Goal: Information Seeking & Learning: Understand process/instructions

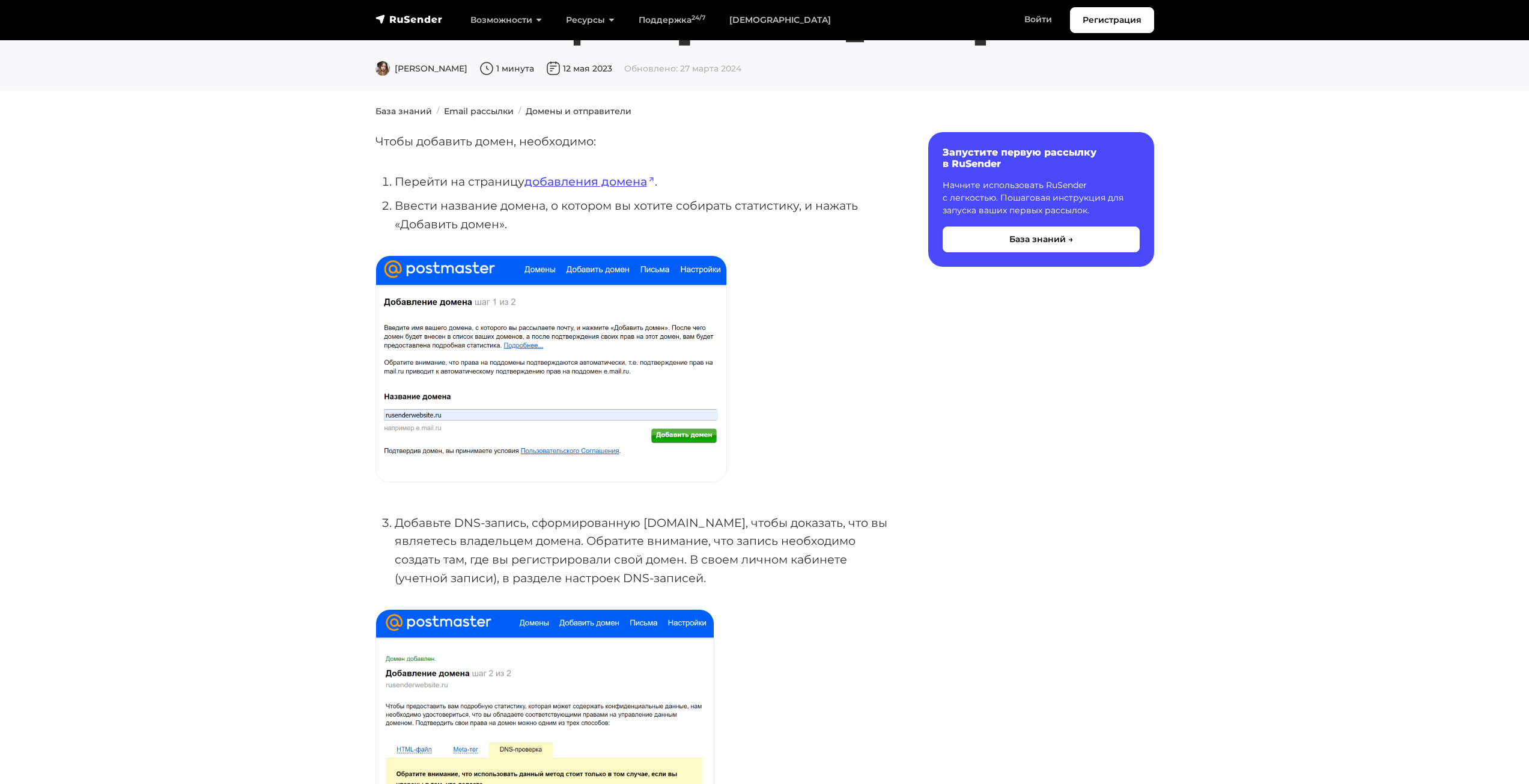
scroll to position [120, 0]
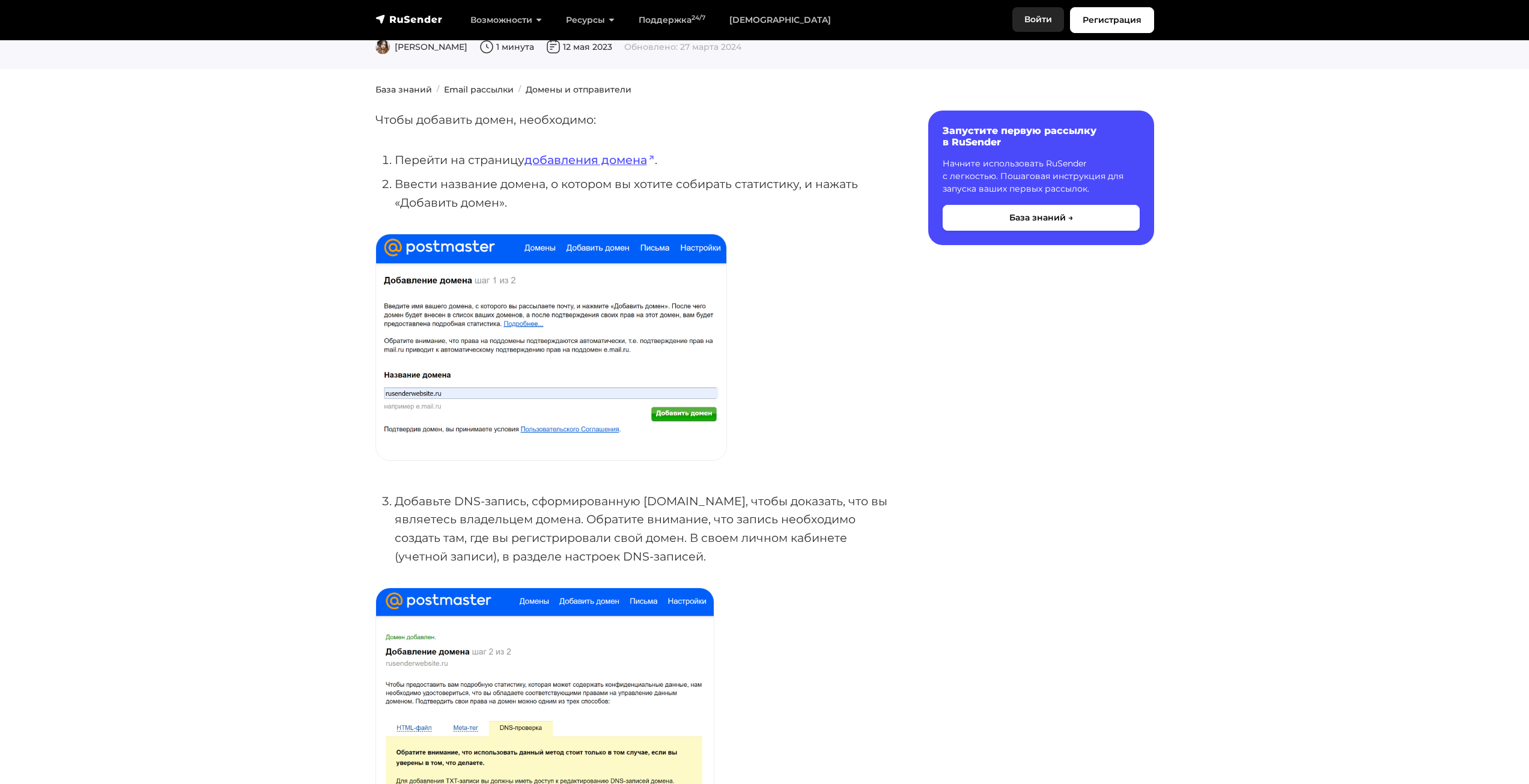
drag, startPoint x: 1045, startPoint y: 20, endPoint x: 1053, endPoint y: 25, distance: 9.4
click at [1045, 20] on link "Войти" at bounding box center [1038, 19] width 52 height 25
click at [588, 157] on link "добавления домена" at bounding box center [590, 160] width 131 height 15
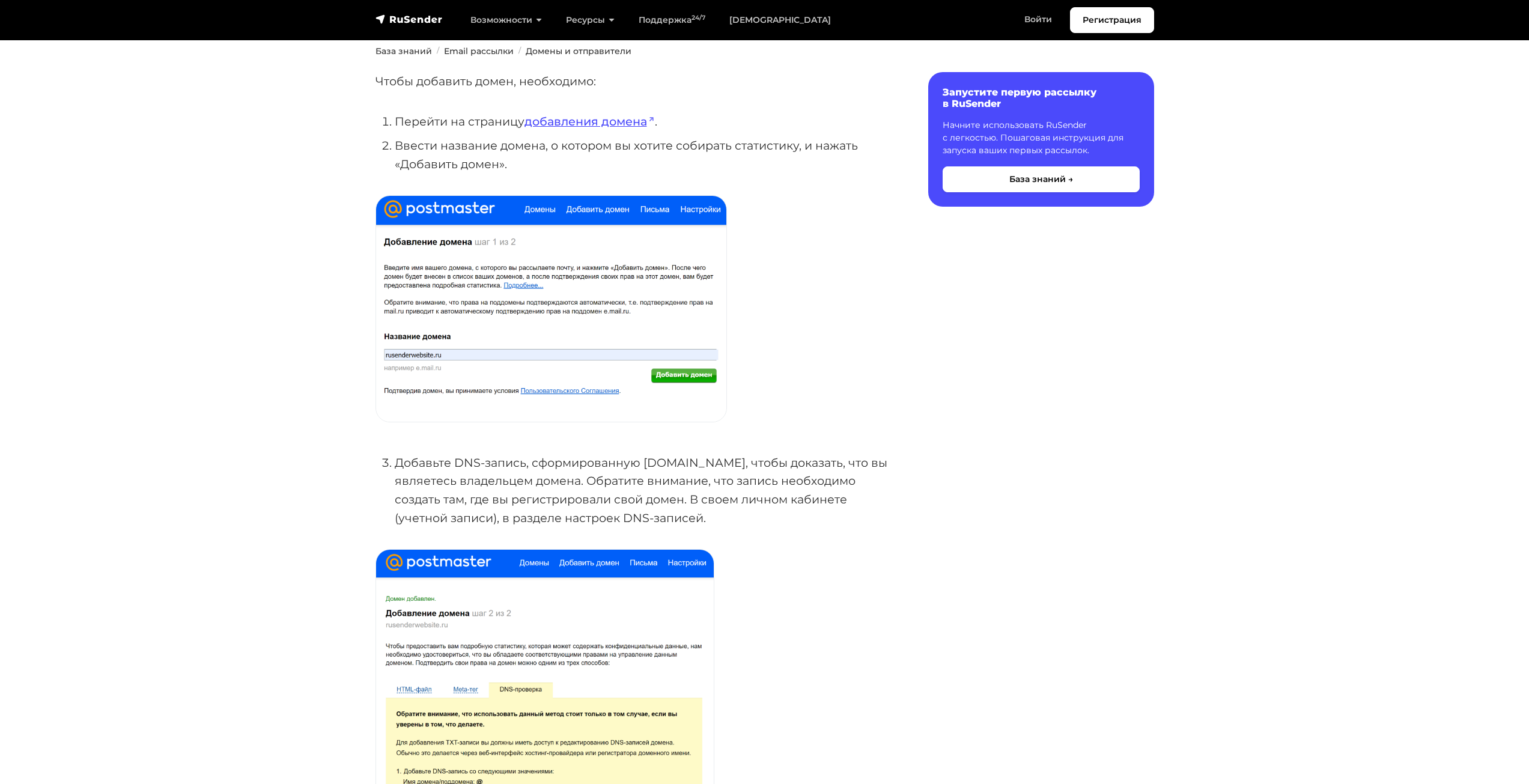
scroll to position [180, 0]
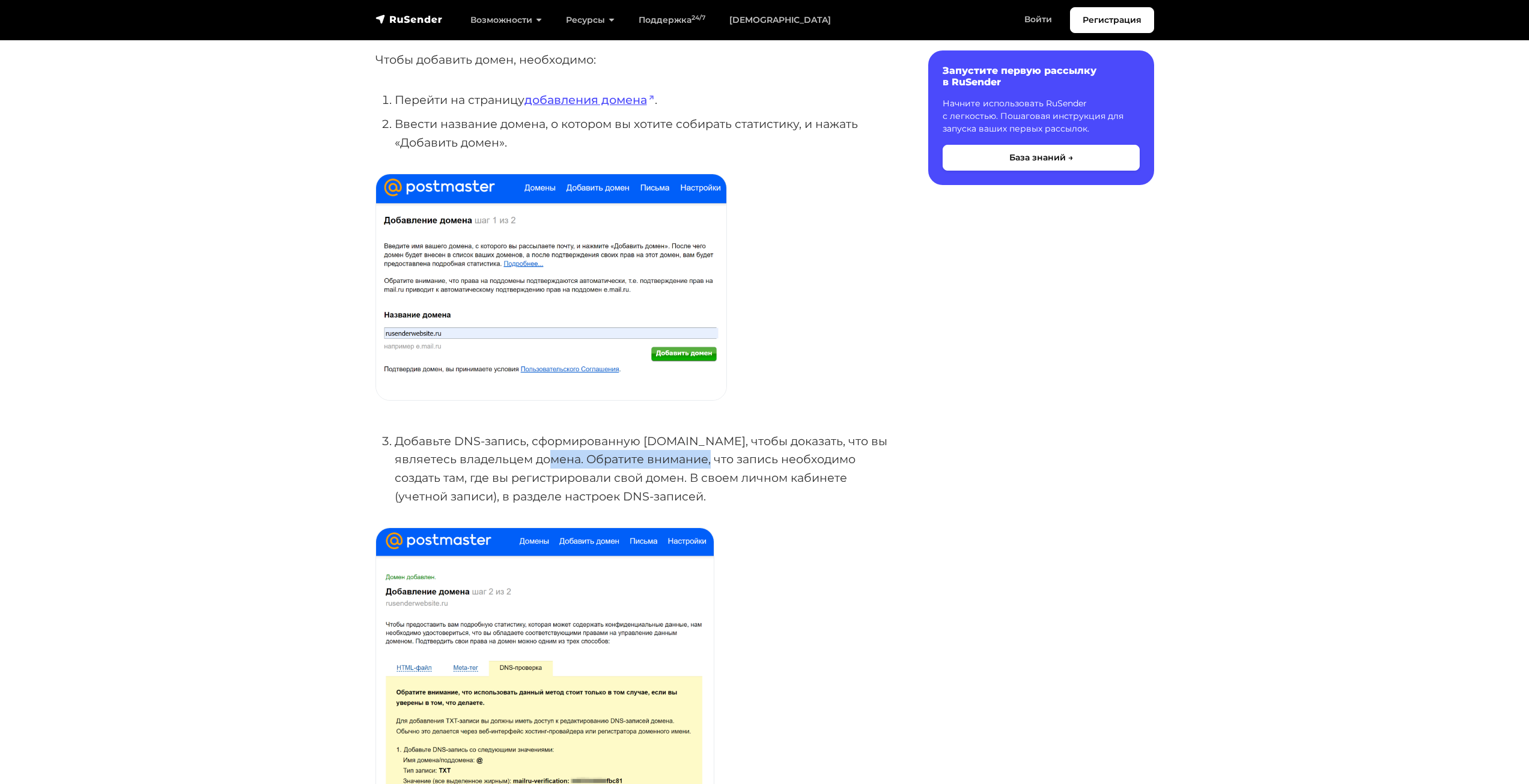
drag, startPoint x: 602, startPoint y: 460, endPoint x: 679, endPoint y: 460, distance: 77.0
click at [679, 460] on li "Добавьте DNS-запись, сформированную Mail.ru, чтобы доказать, что вы являетесь в…" at bounding box center [642, 468] width 495 height 74
drag, startPoint x: 518, startPoint y: 476, endPoint x: 609, endPoint y: 474, distance: 91.0
click at [609, 474] on li "Добавьте DNS-запись, сформированную Mail.ru, чтобы доказать, что вы являетесь в…" at bounding box center [642, 468] width 495 height 74
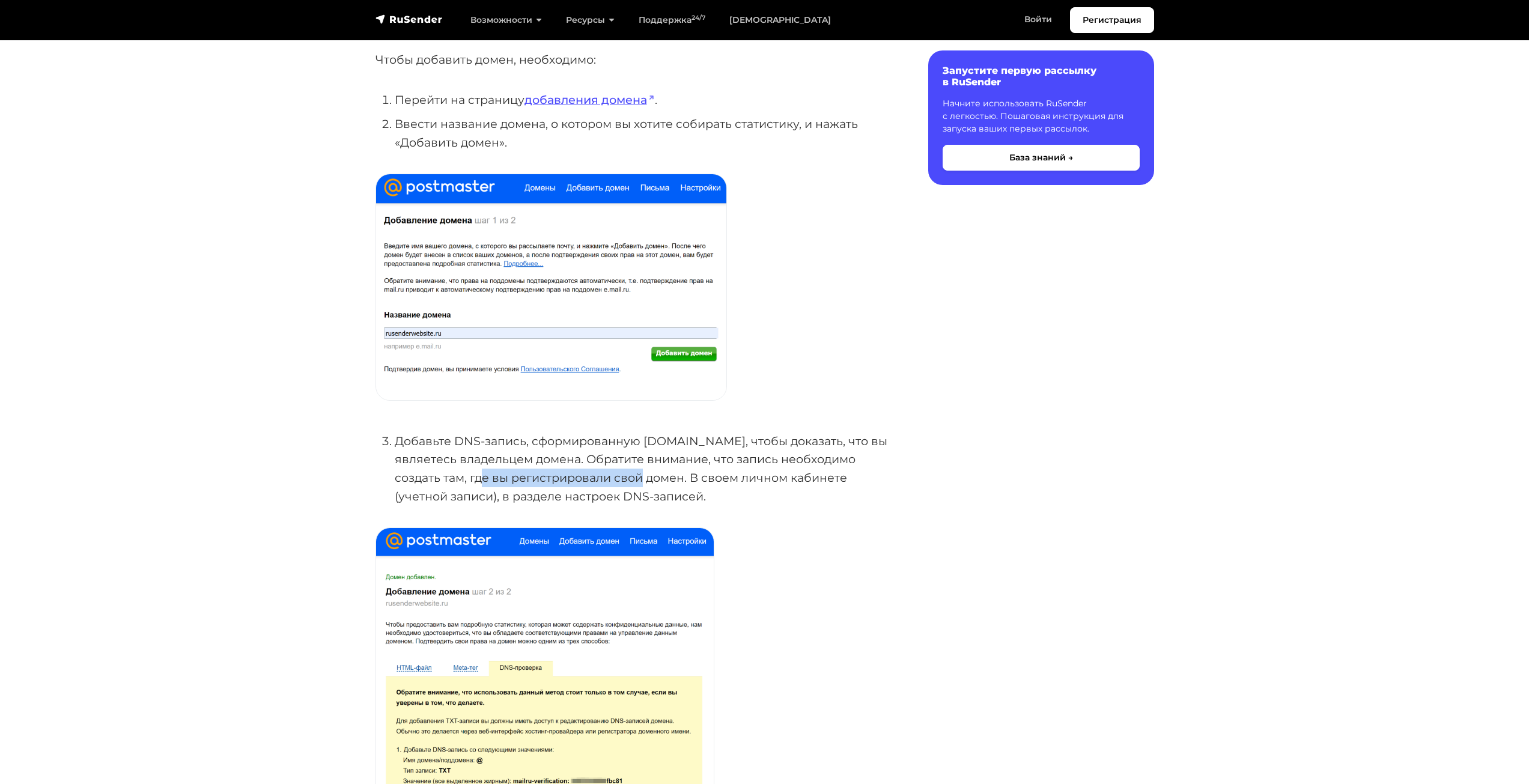
click at [609, 474] on li "Добавьте DNS-запись, сформированную Mail.ru, чтобы доказать, что вы являетесь в…" at bounding box center [642, 468] width 495 height 74
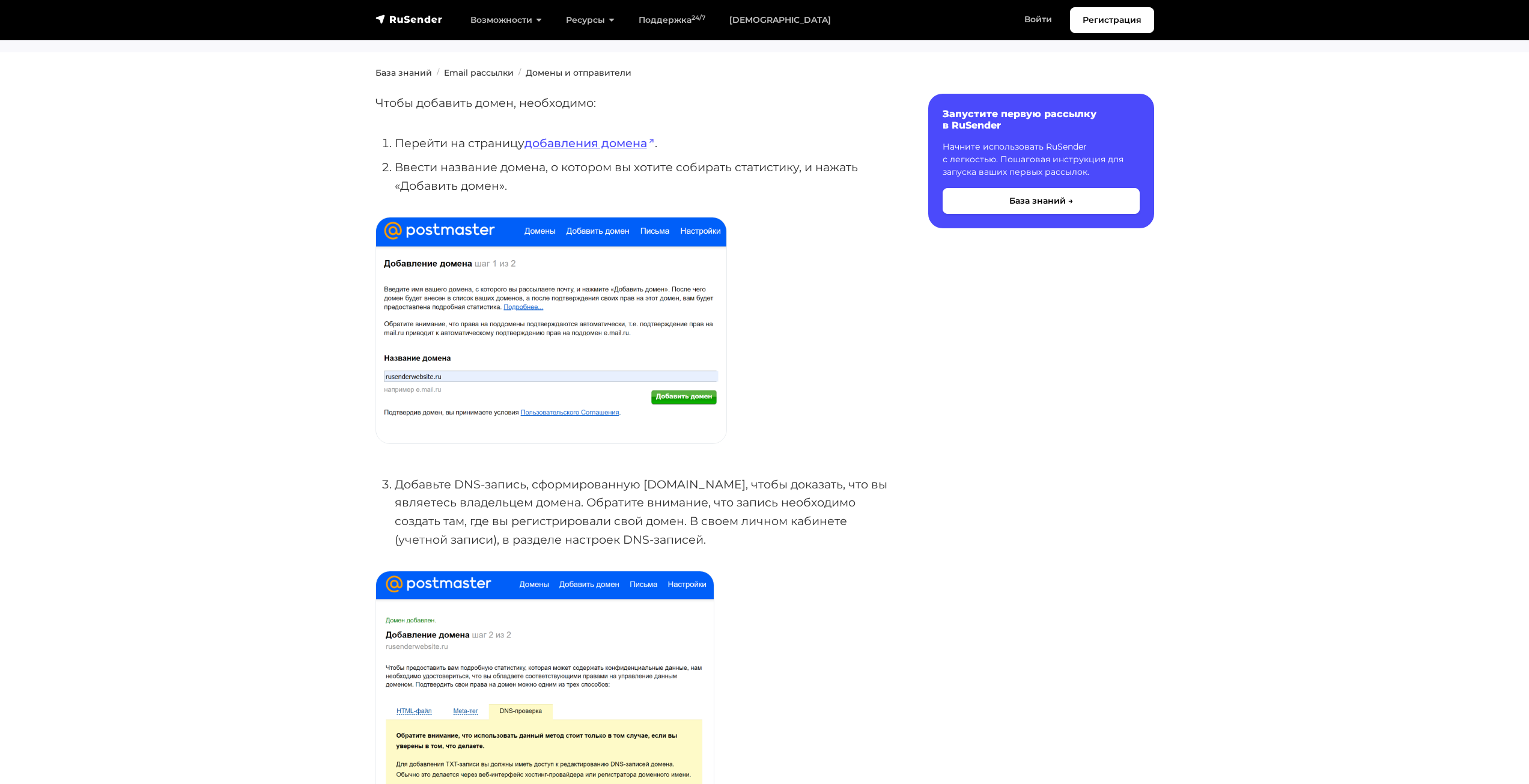
scroll to position [0, 0]
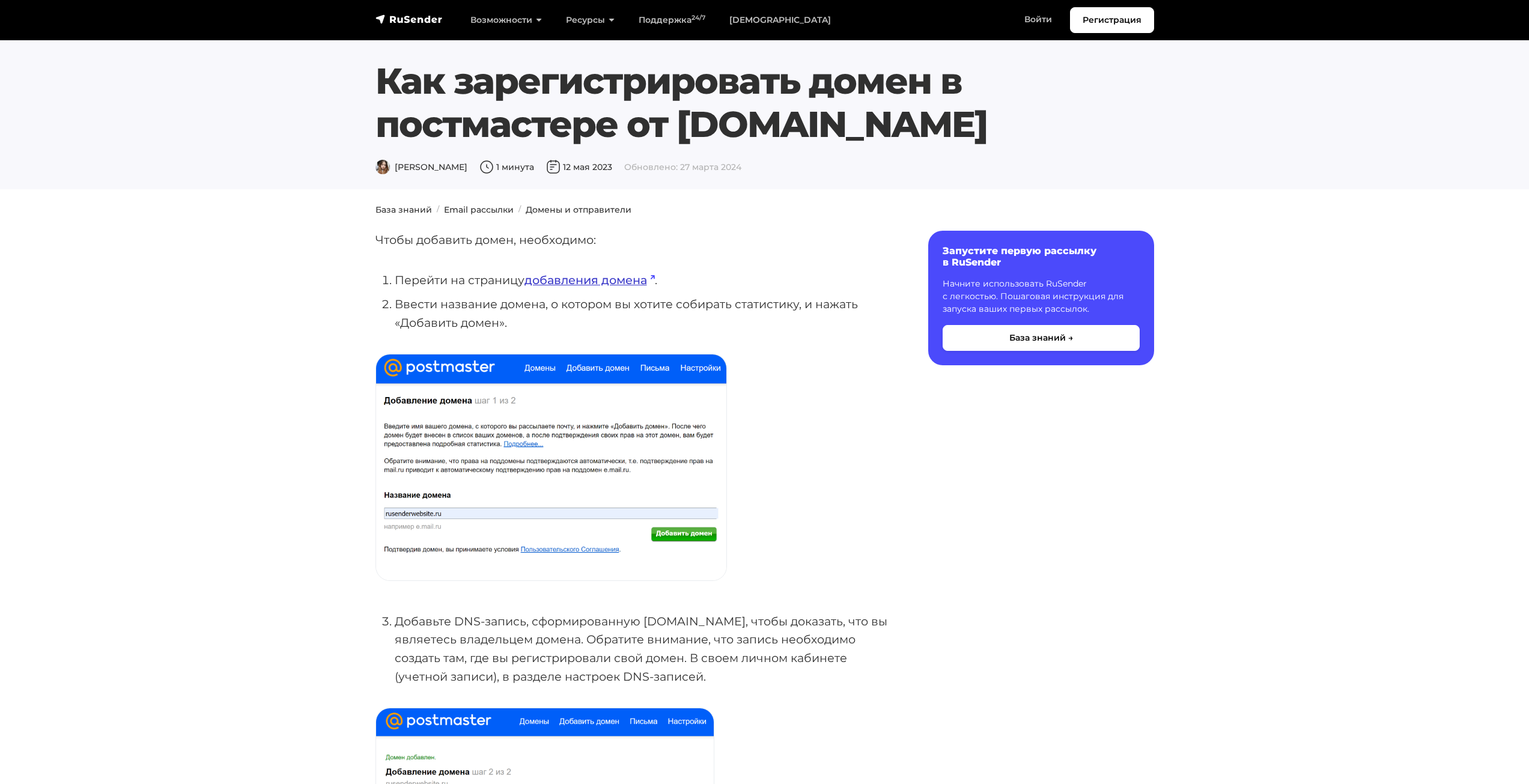
click at [584, 277] on link "добавления домена" at bounding box center [590, 280] width 131 height 15
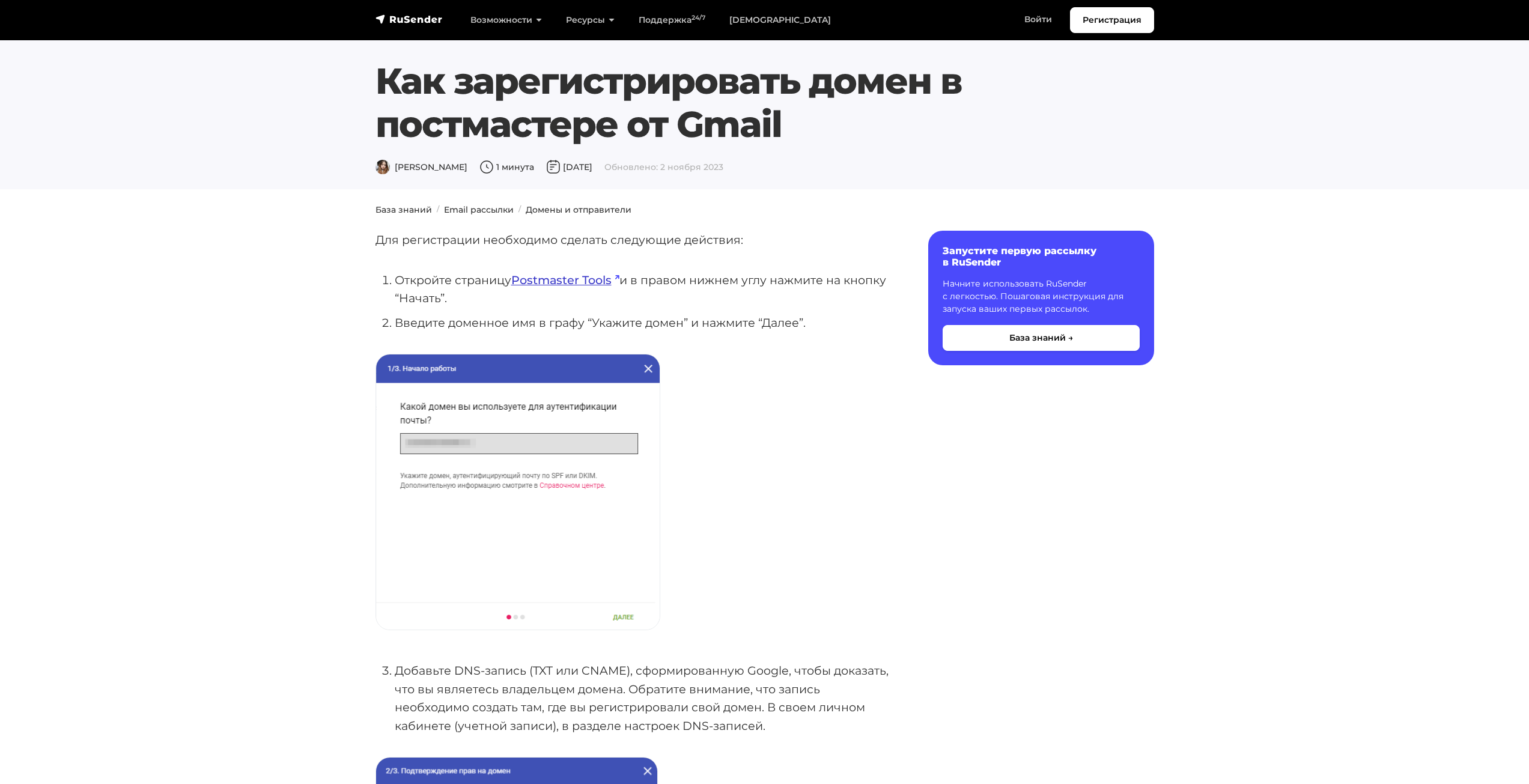
click at [557, 281] on link "Postmaster Tools" at bounding box center [565, 280] width 108 height 15
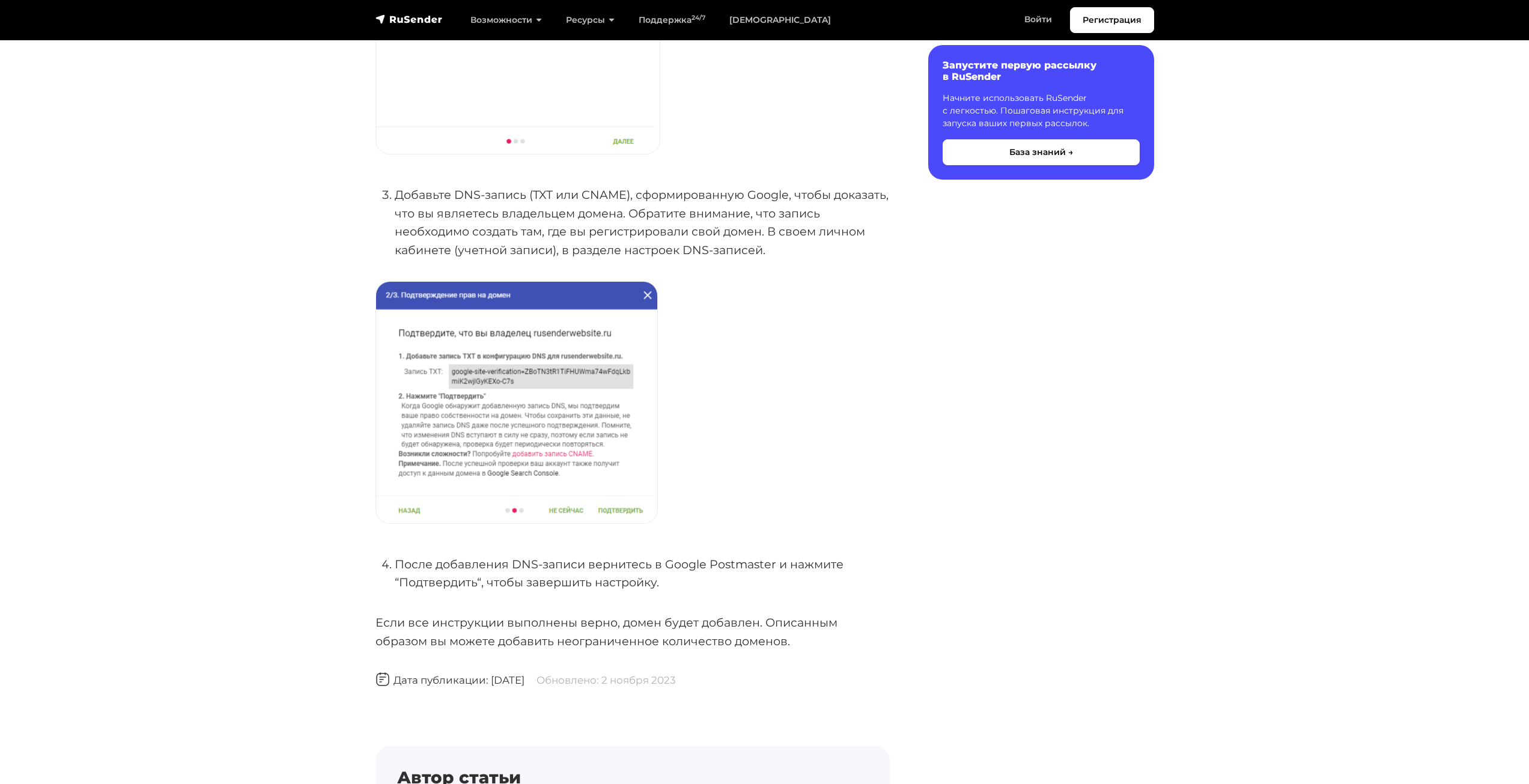
scroll to position [481, 0]
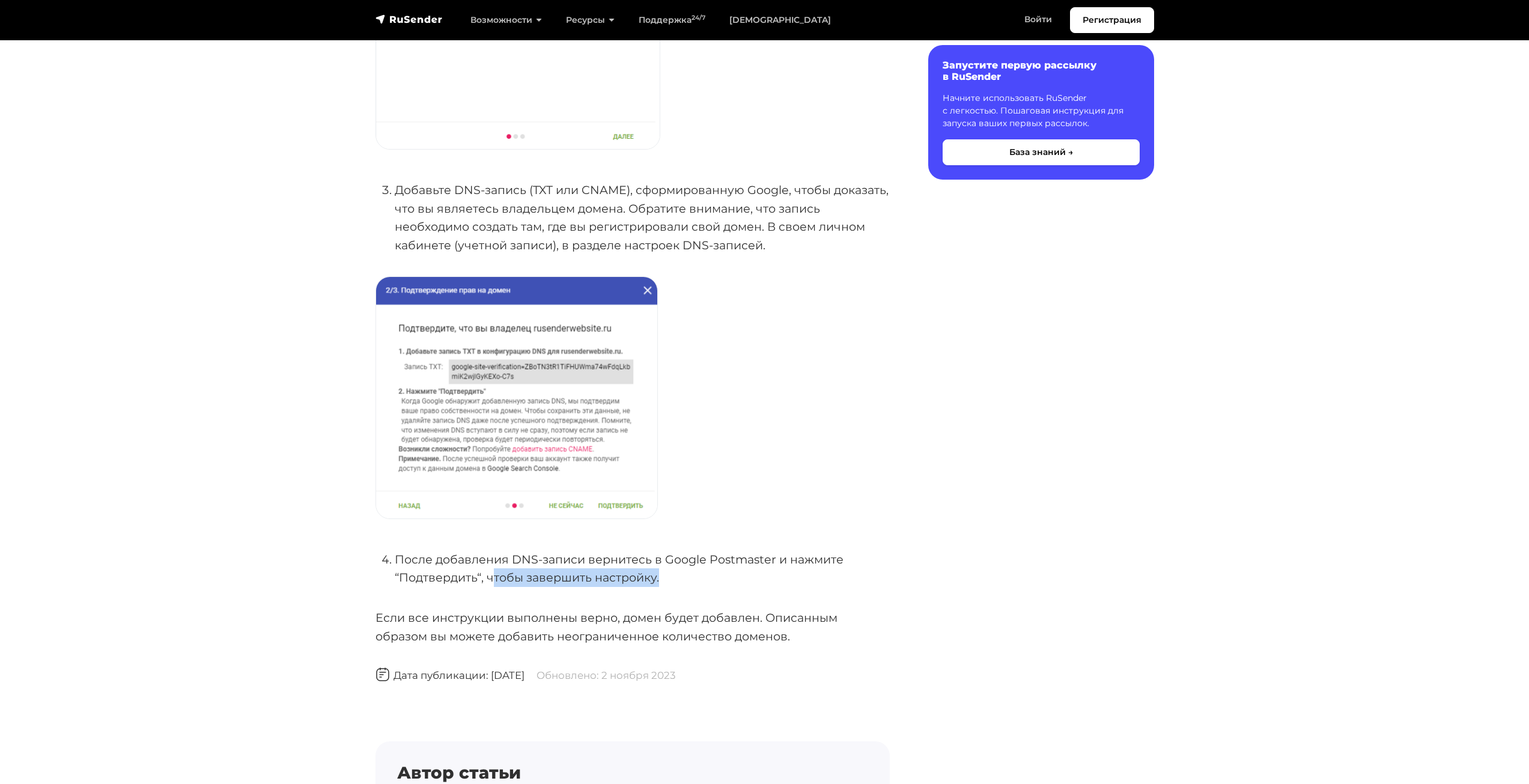
drag, startPoint x: 504, startPoint y: 580, endPoint x: 667, endPoint y: 583, distance: 163.0
click at [667, 583] on li "После добавления DNS-записи вернитесь в Google Postmaster и нажмите “Подтвердит…" at bounding box center [642, 569] width 495 height 37
drag, startPoint x: 634, startPoint y: 584, endPoint x: 489, endPoint y: 583, distance: 145.0
click at [489, 583] on li "После добавления DNS-записи вернитесь в Google Postmaster и нажмите “Подтвердит…" at bounding box center [642, 569] width 495 height 37
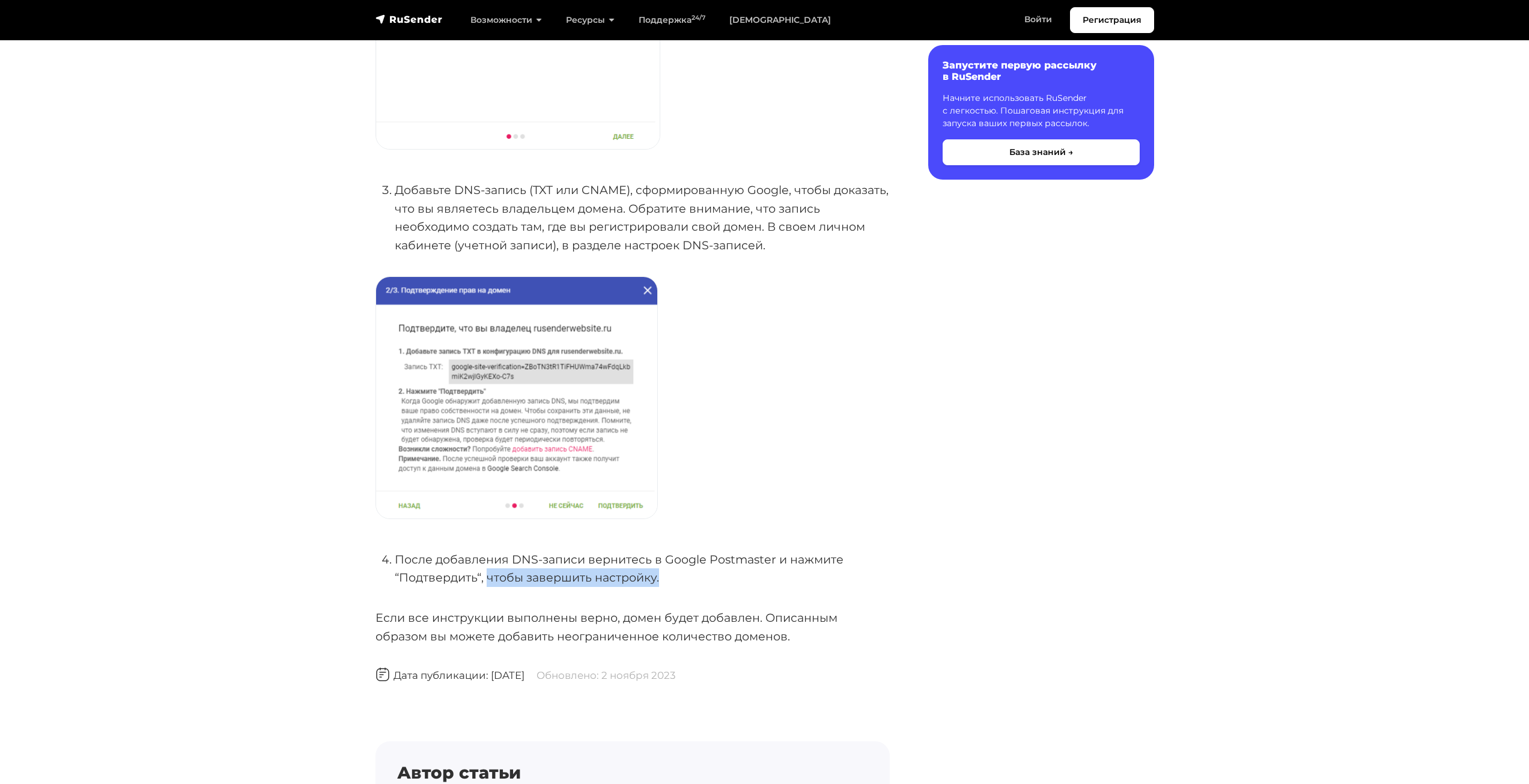
click at [489, 583] on li "После добавления DNS-записи вернитесь в Google Postmaster и нажмите “Подтвердит…" at bounding box center [642, 569] width 495 height 37
drag, startPoint x: 499, startPoint y: 624, endPoint x: 696, endPoint y: 625, distance: 197.0
click at [696, 625] on p "Если все инструкции выполнены верно, домен будет добавлен. Описанным образом вы…" at bounding box center [632, 627] width 514 height 37
drag, startPoint x: 466, startPoint y: 634, endPoint x: 661, endPoint y: 636, distance: 195.0
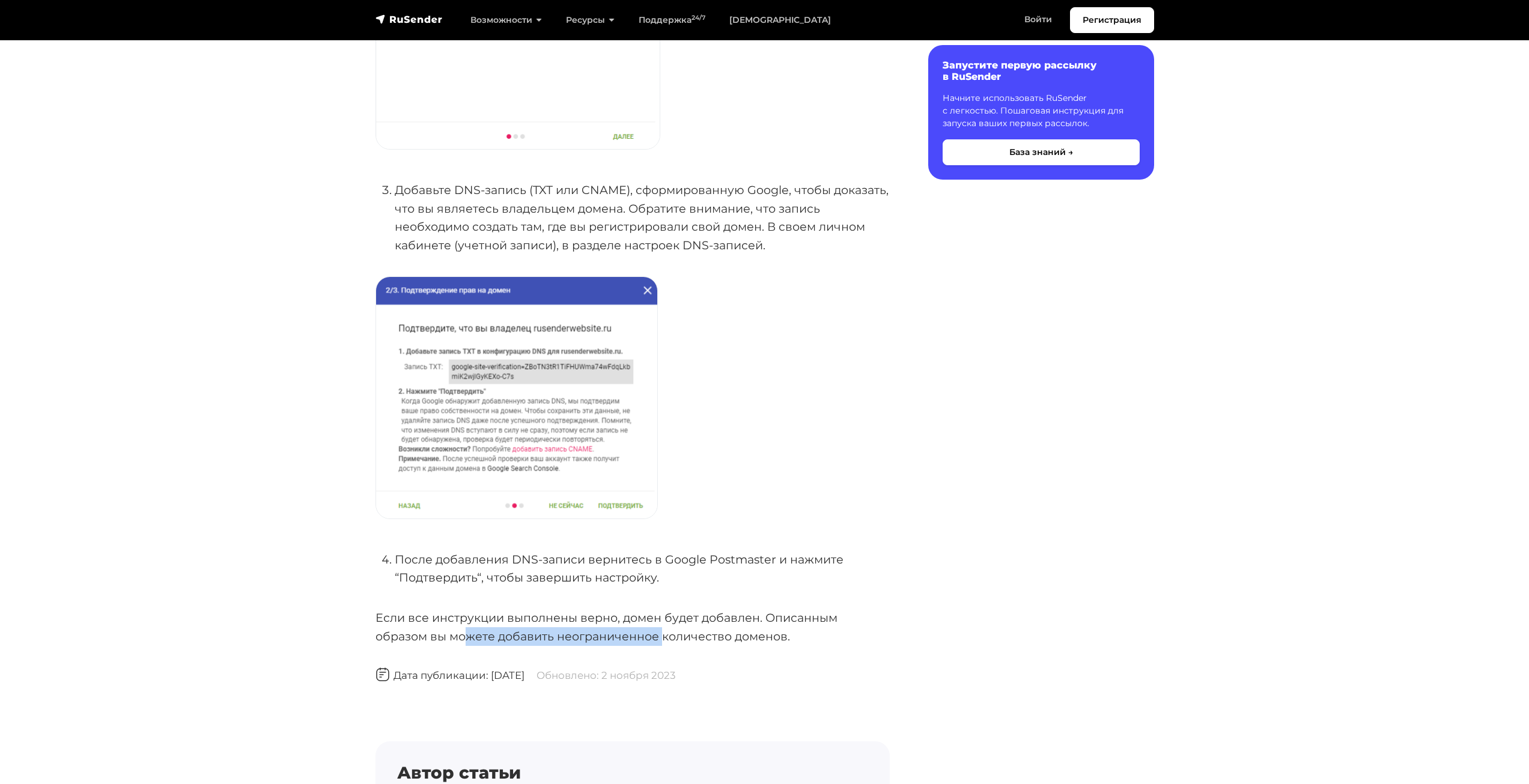
click at [661, 636] on p "Если все инструкции выполнены верно, домен будет добавлен. Описанным образом вы…" at bounding box center [632, 627] width 514 height 37
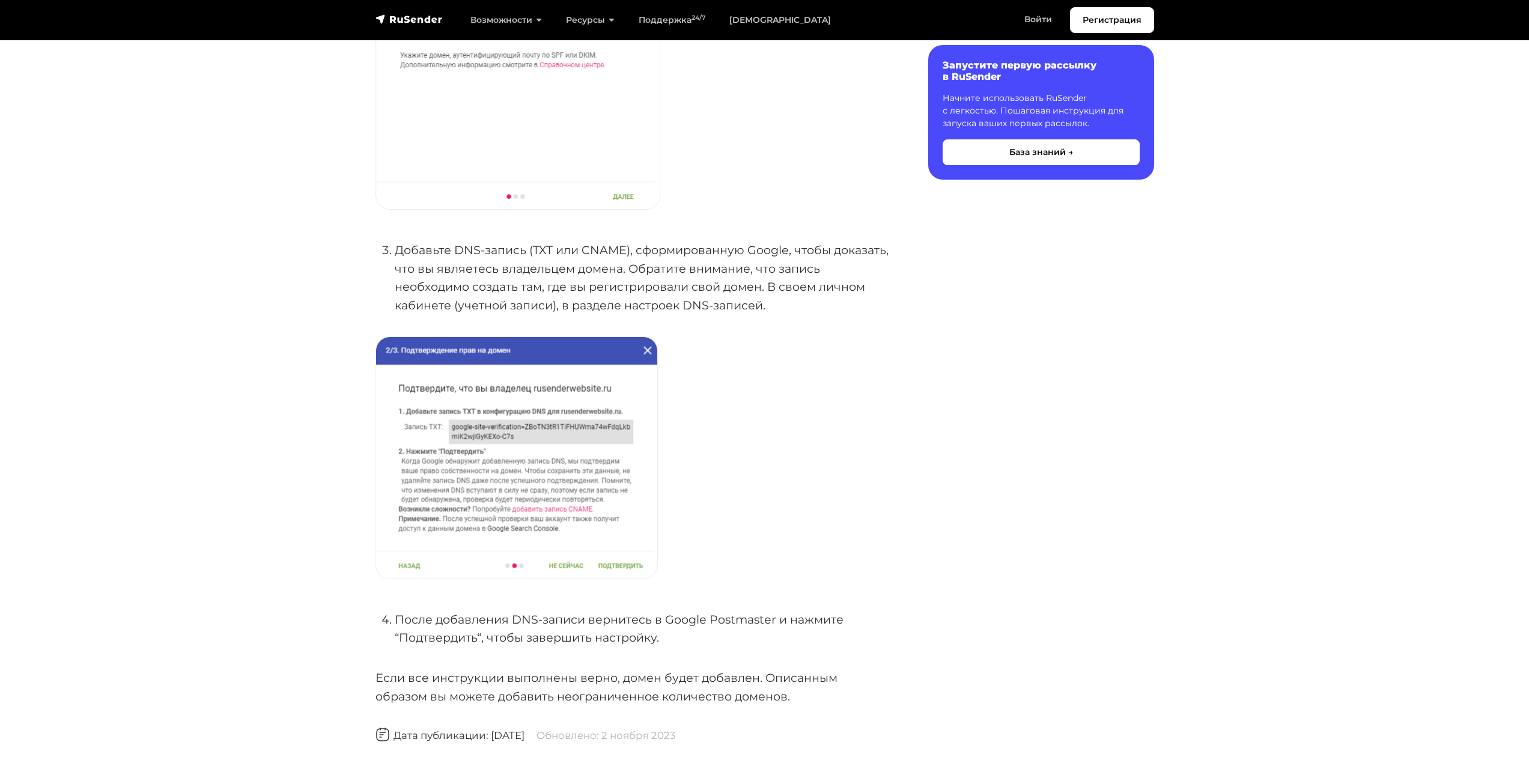
scroll to position [361, 0]
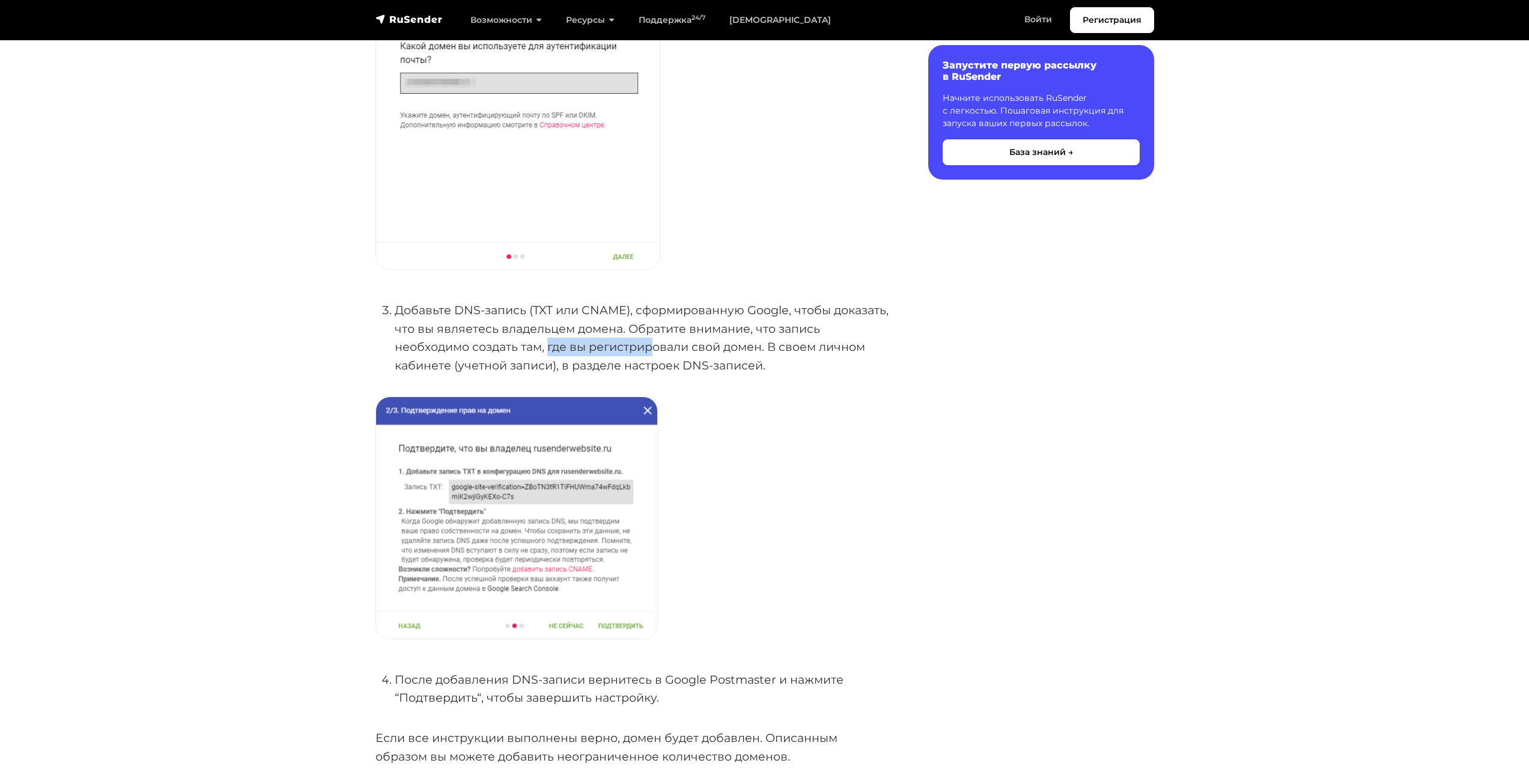
drag, startPoint x: 550, startPoint y: 346, endPoint x: 657, endPoint y: 349, distance: 107.0
click at [657, 349] on li "Добавьте DNS-запись (TXT или CNAME), сформированную Google, чтобы доказать, что…" at bounding box center [642, 338] width 495 height 74
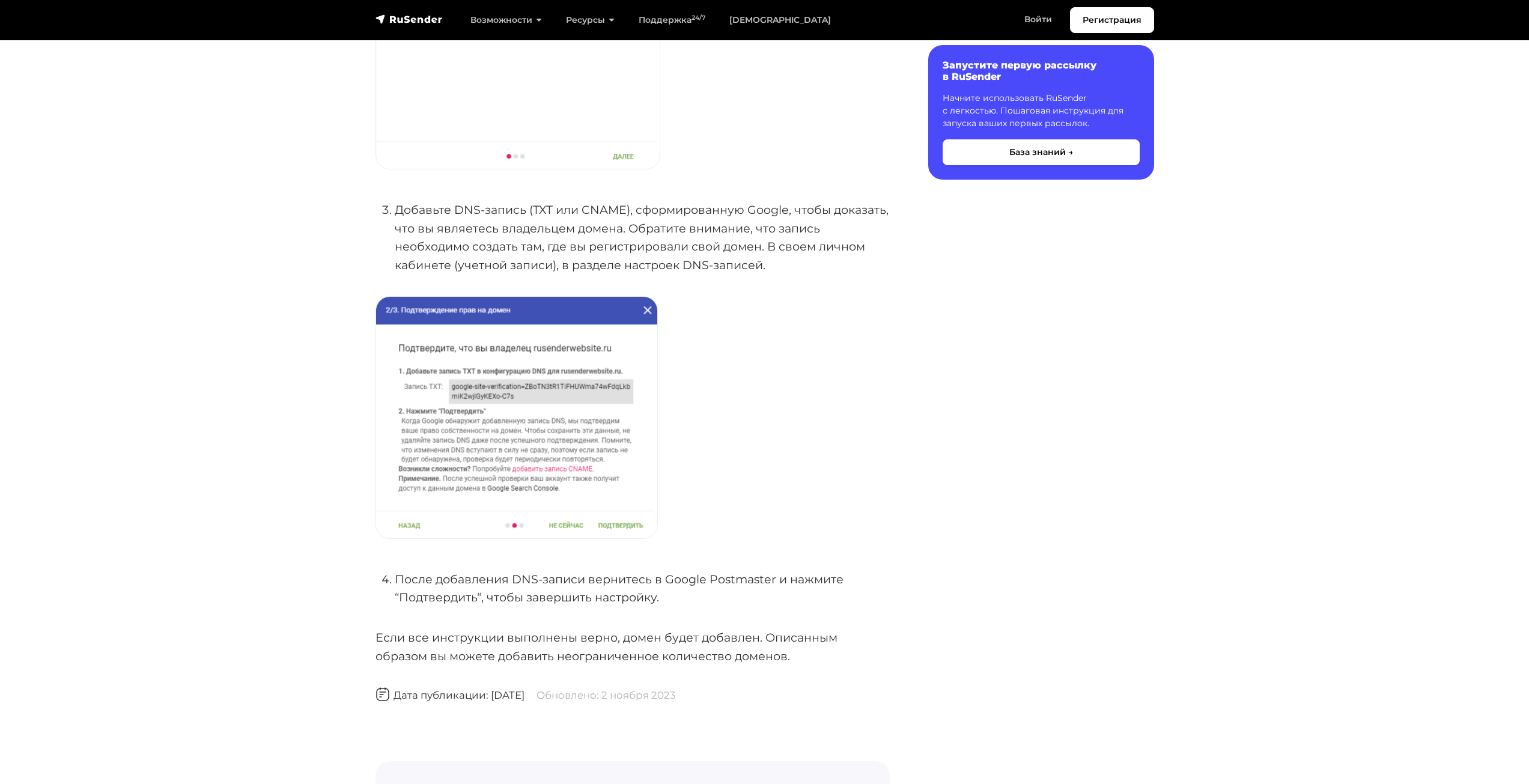
scroll to position [481, 0]
